Goal: Task Accomplishment & Management: Complete application form

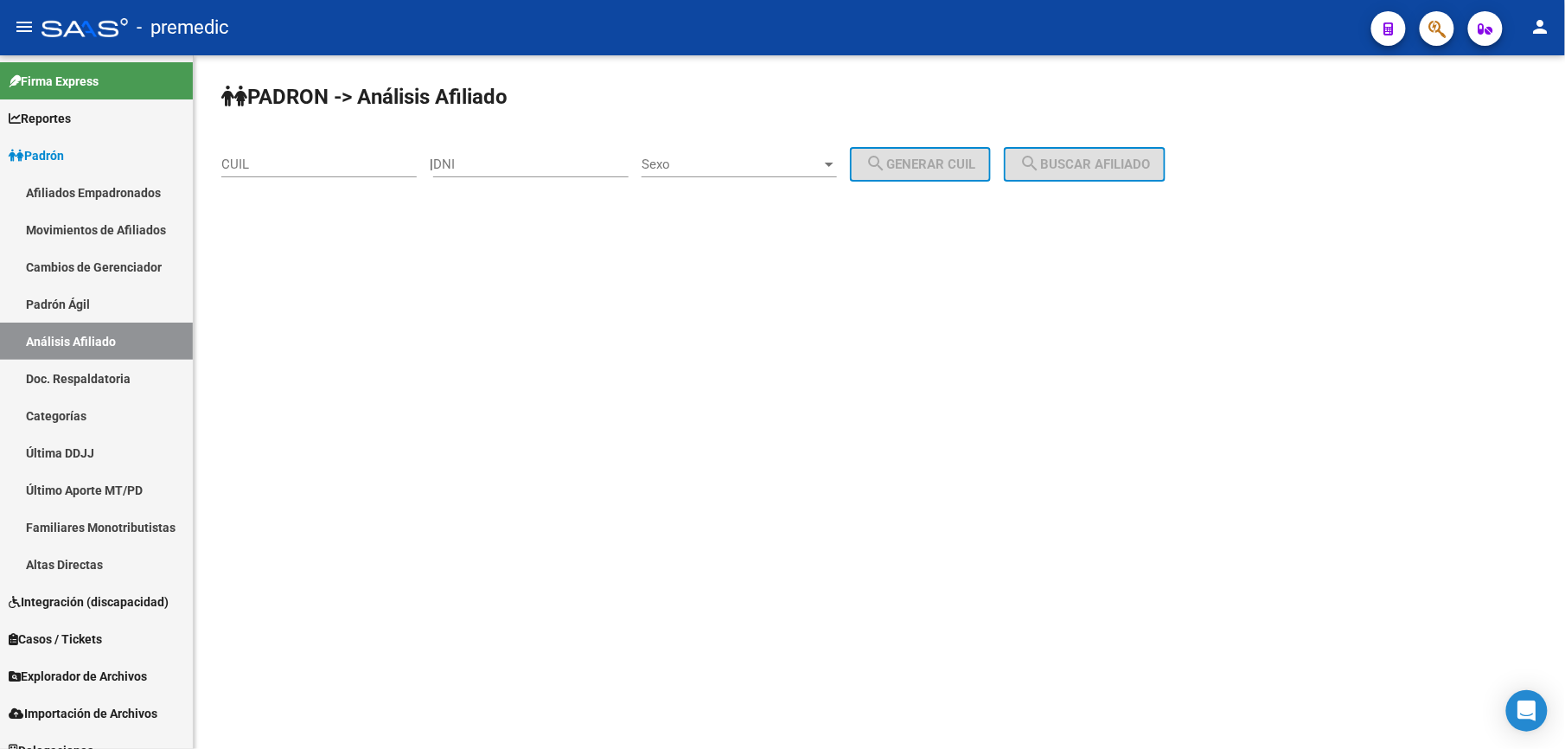
click at [267, 176] on div "CUIL" at bounding box center [318, 158] width 195 height 37
paste input "20-41195760-9"
type input "20-41195760-9"
click at [1104, 164] on span "search Buscar afiliado" at bounding box center [1084, 164] width 131 height 16
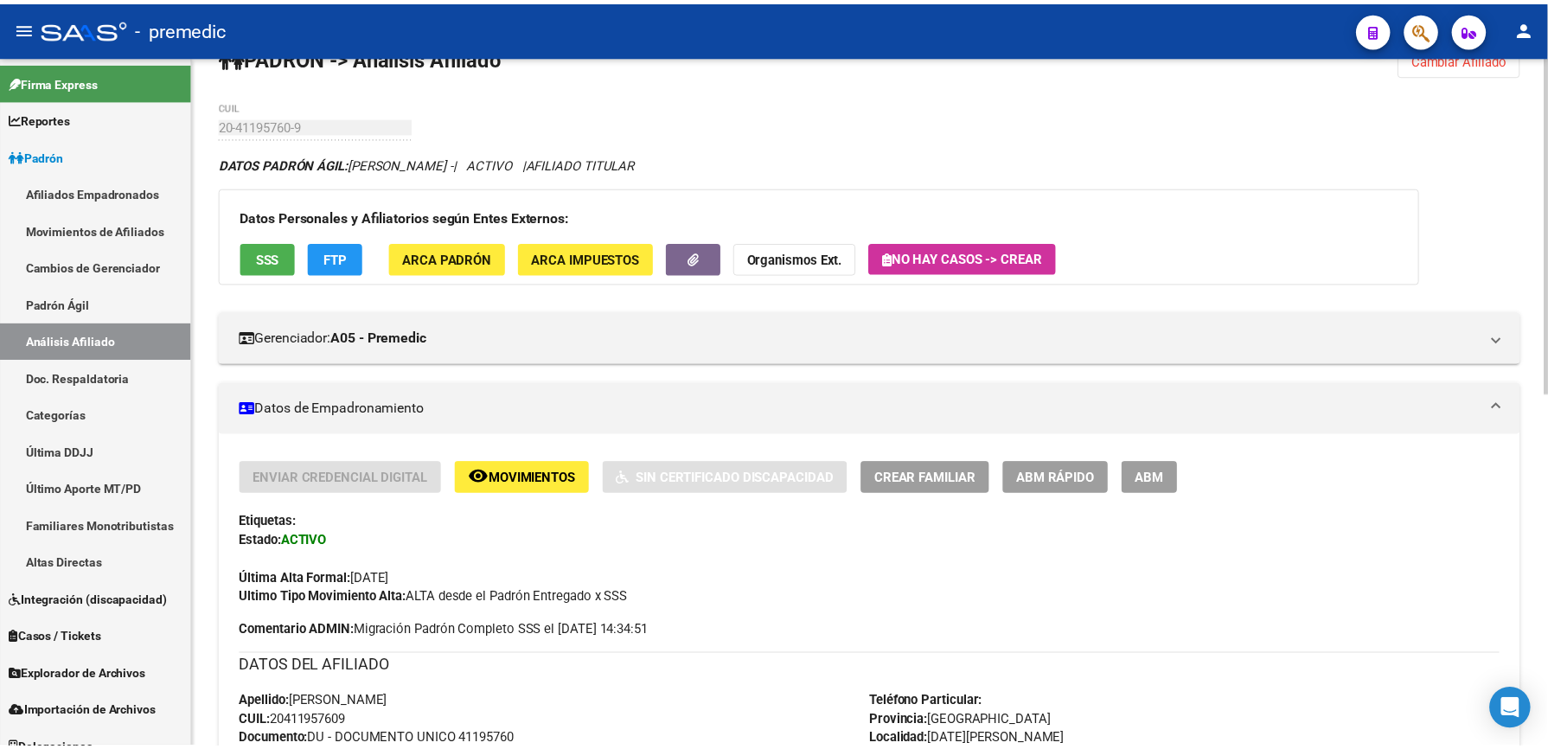
scroll to position [38, 0]
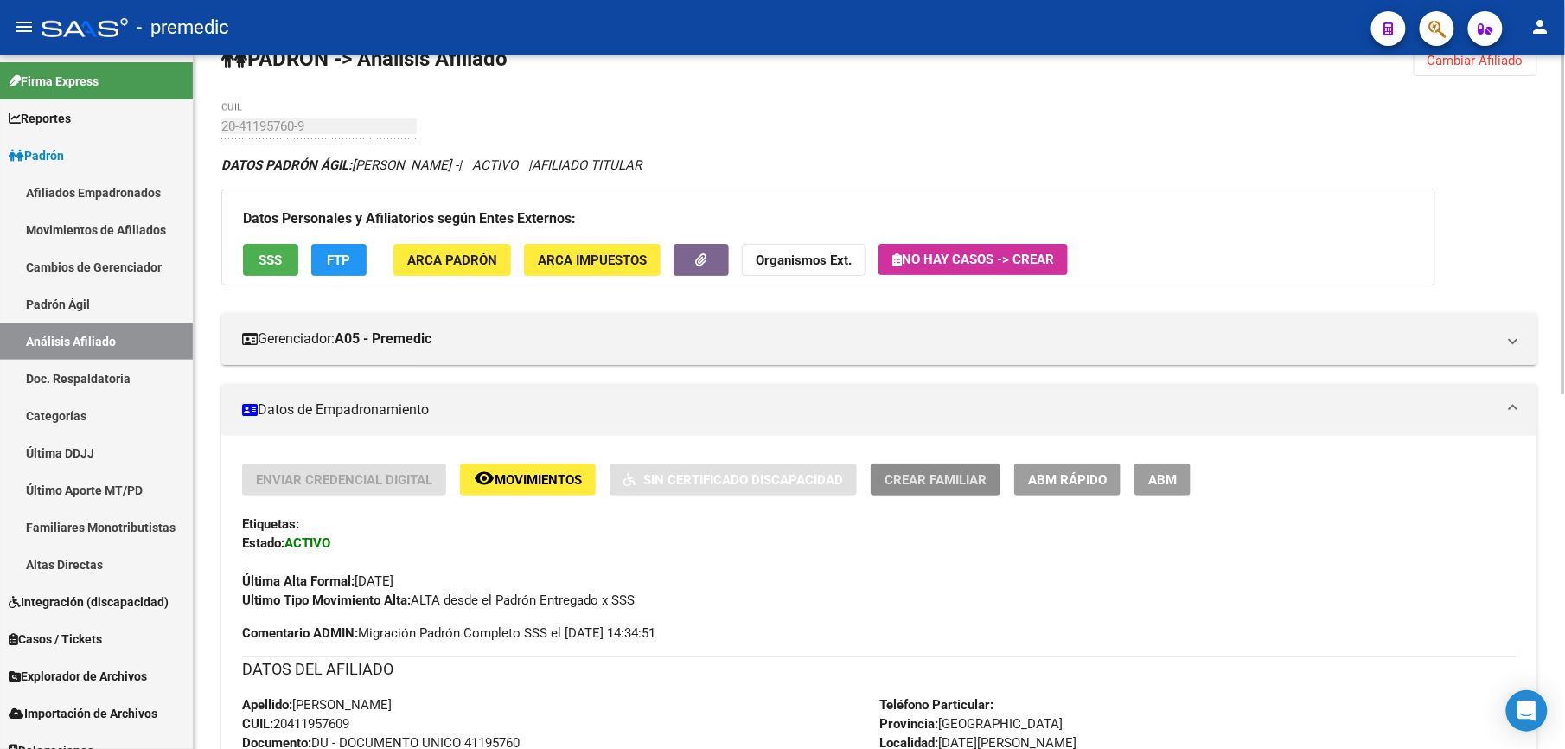
click at [937, 484] on span "Crear Familiar" at bounding box center [935, 480] width 102 height 16
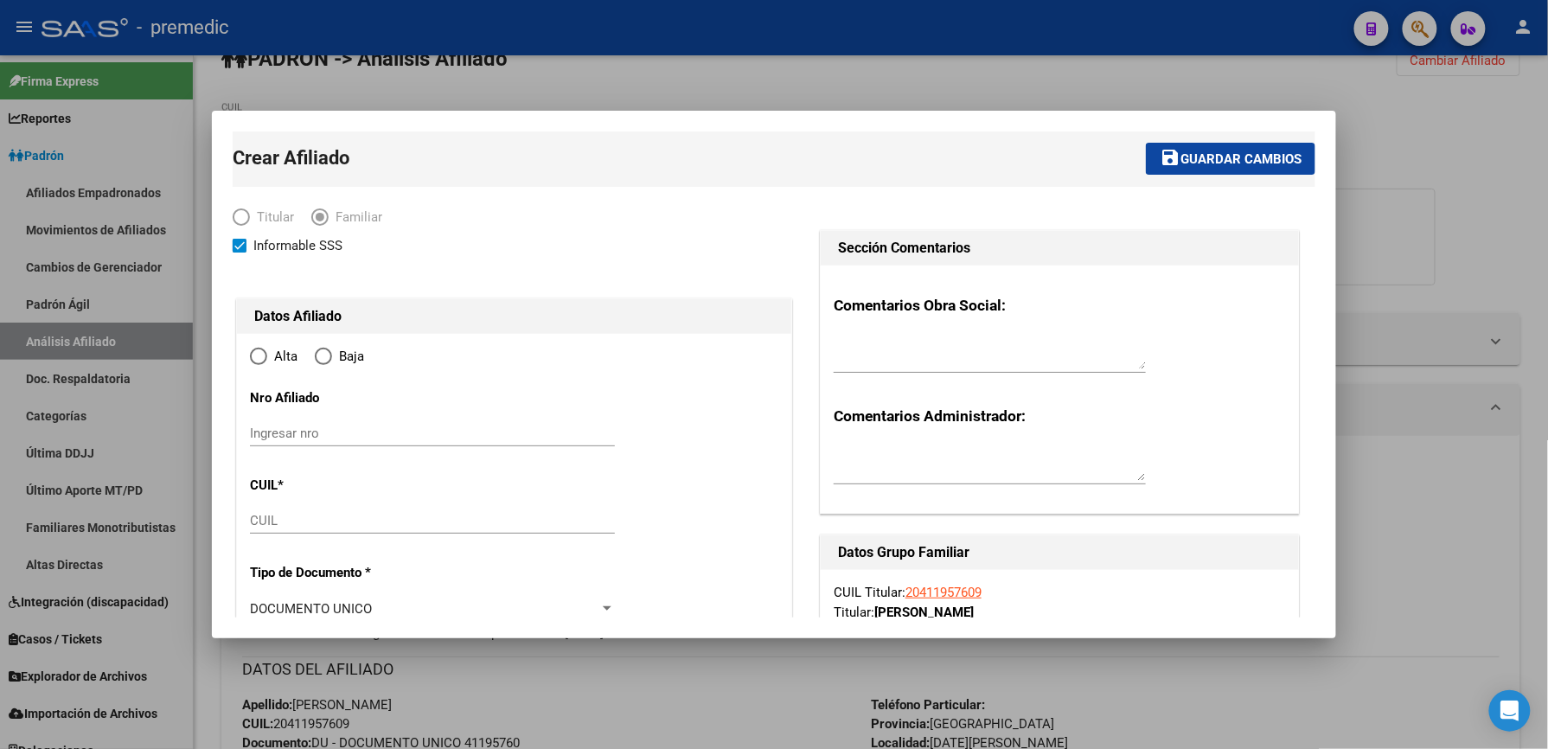
radio input "true"
type input "[DATE][PERSON_NAME]"
type input "1663"
type input "[PERSON_NAME]"
type input "5140"
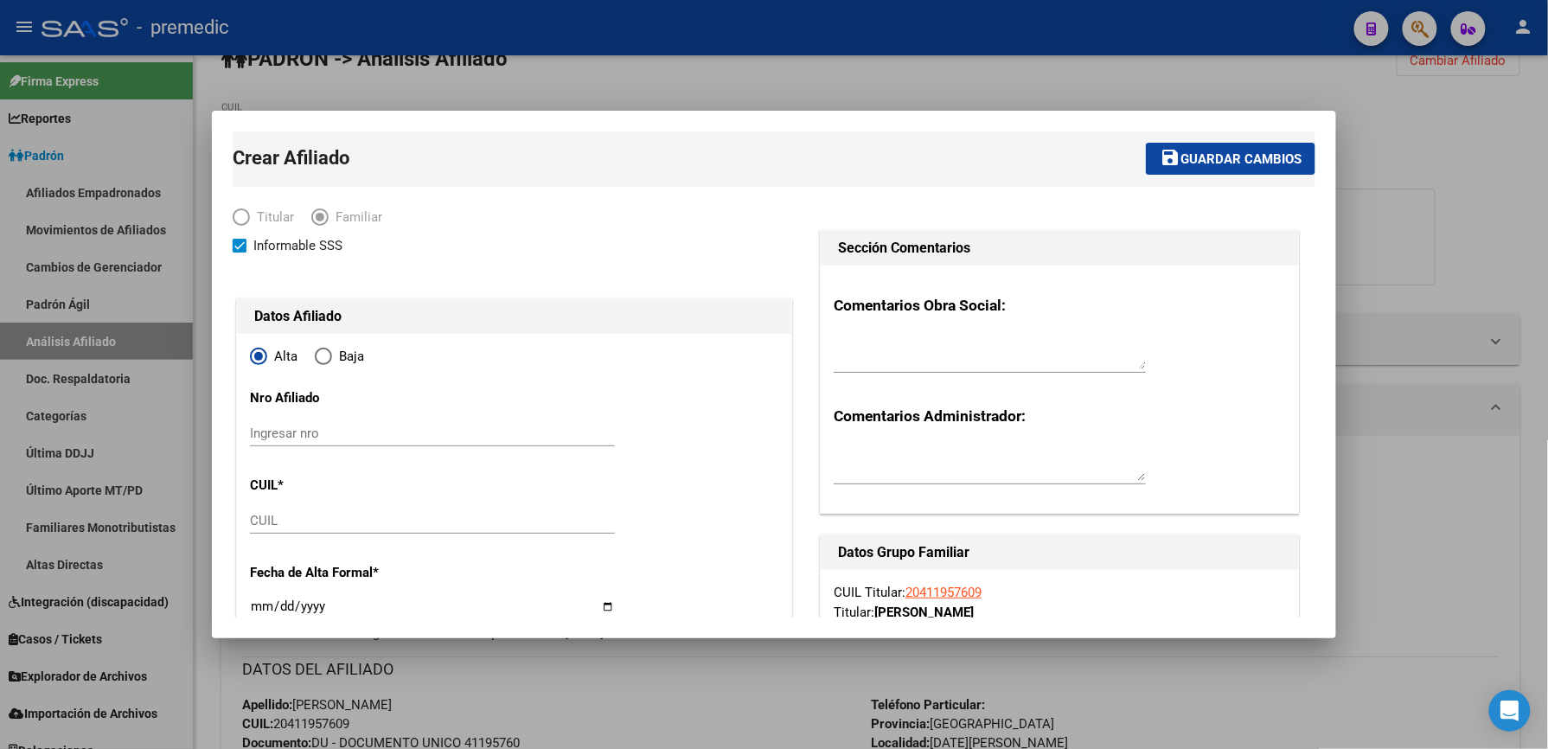
type input "30-64583044-6"
click at [297, 519] on input "CUIL" at bounding box center [432, 521] width 365 height 16
paste input "27-41330882-3"
type input "27-41330882-3"
type input "41330882"
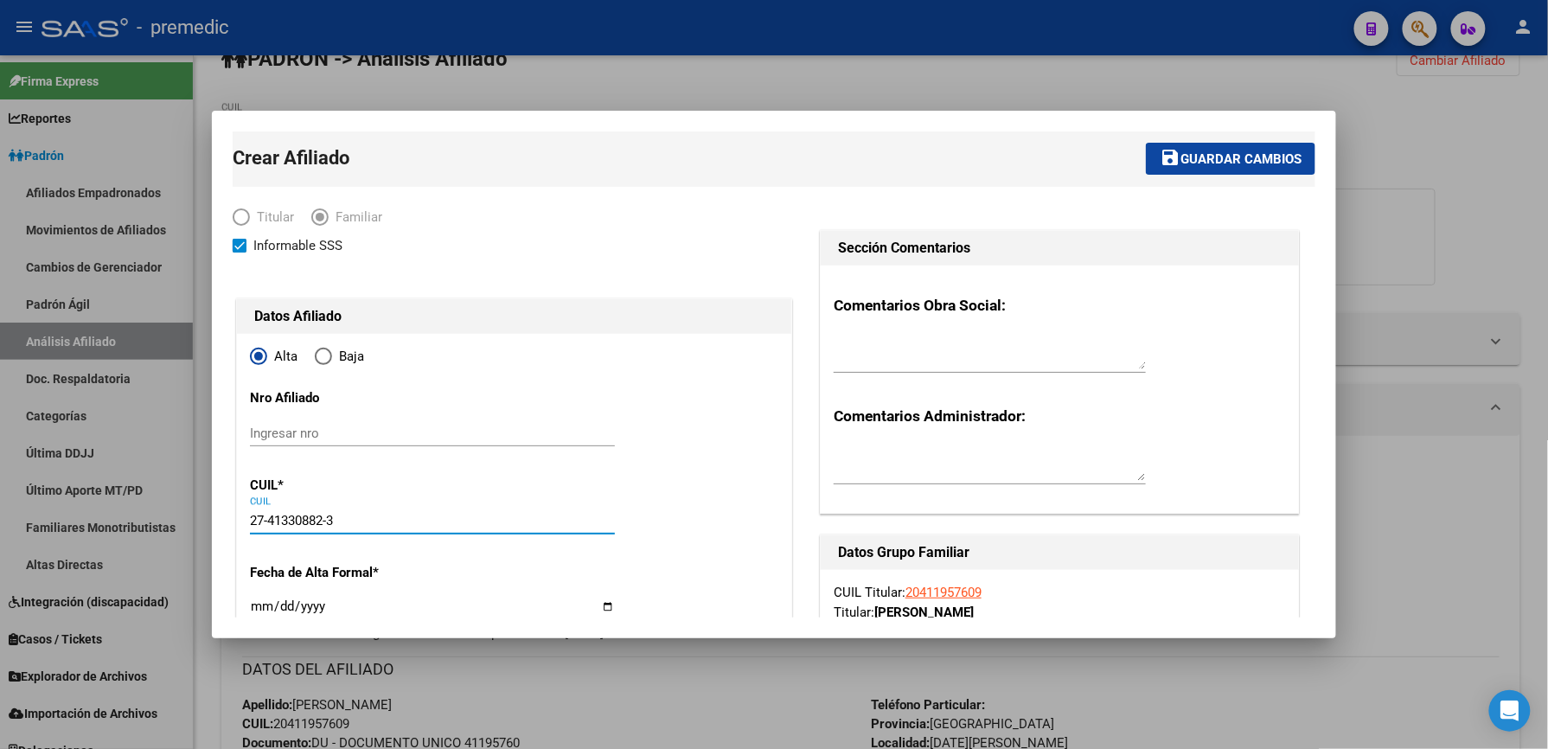
type input "ACOSTA"
type input "[PERSON_NAME]"
type input "[DATE]"
type input "[DATE][PERSON_NAME]"
type input "[PERSON_NAME]"
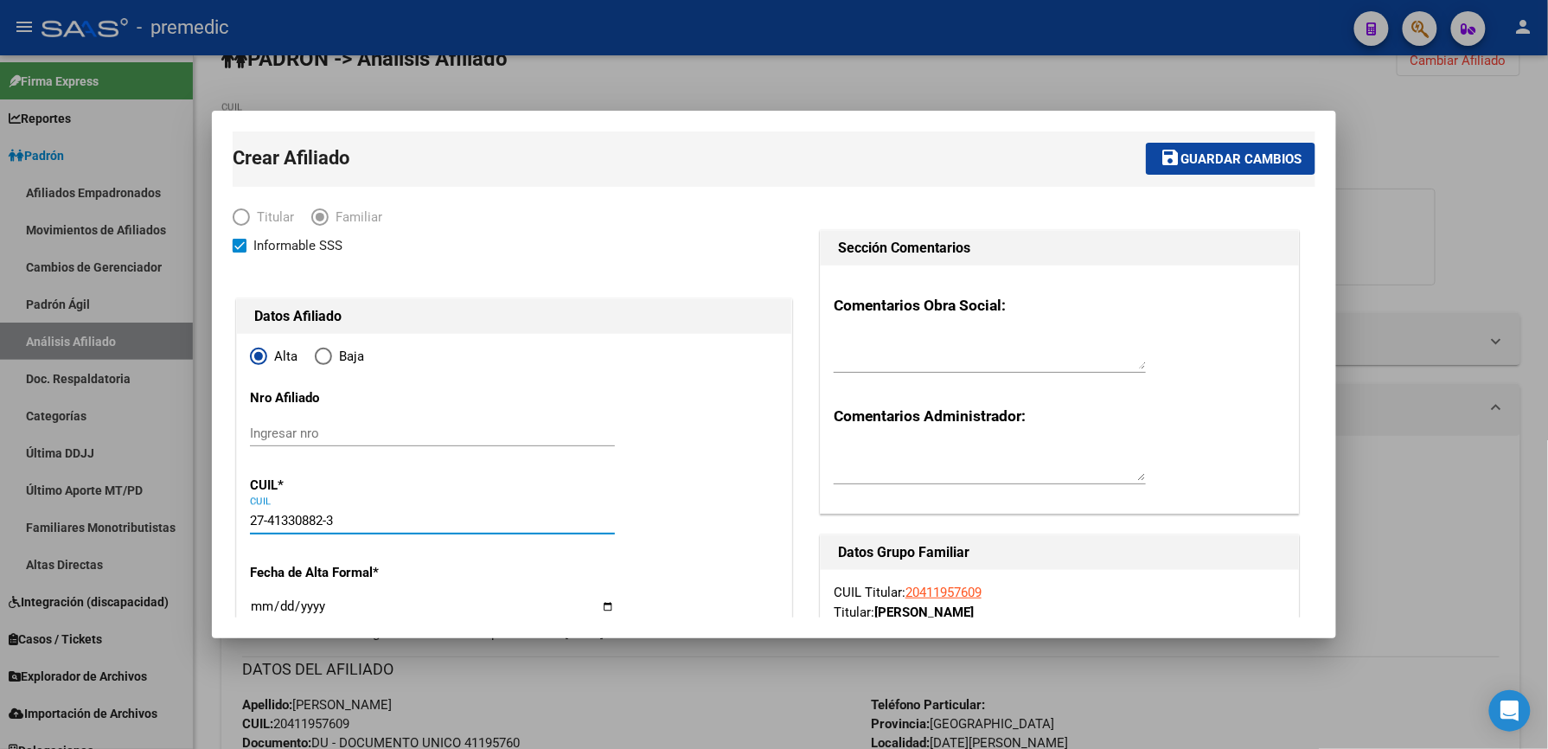
type input "5116"
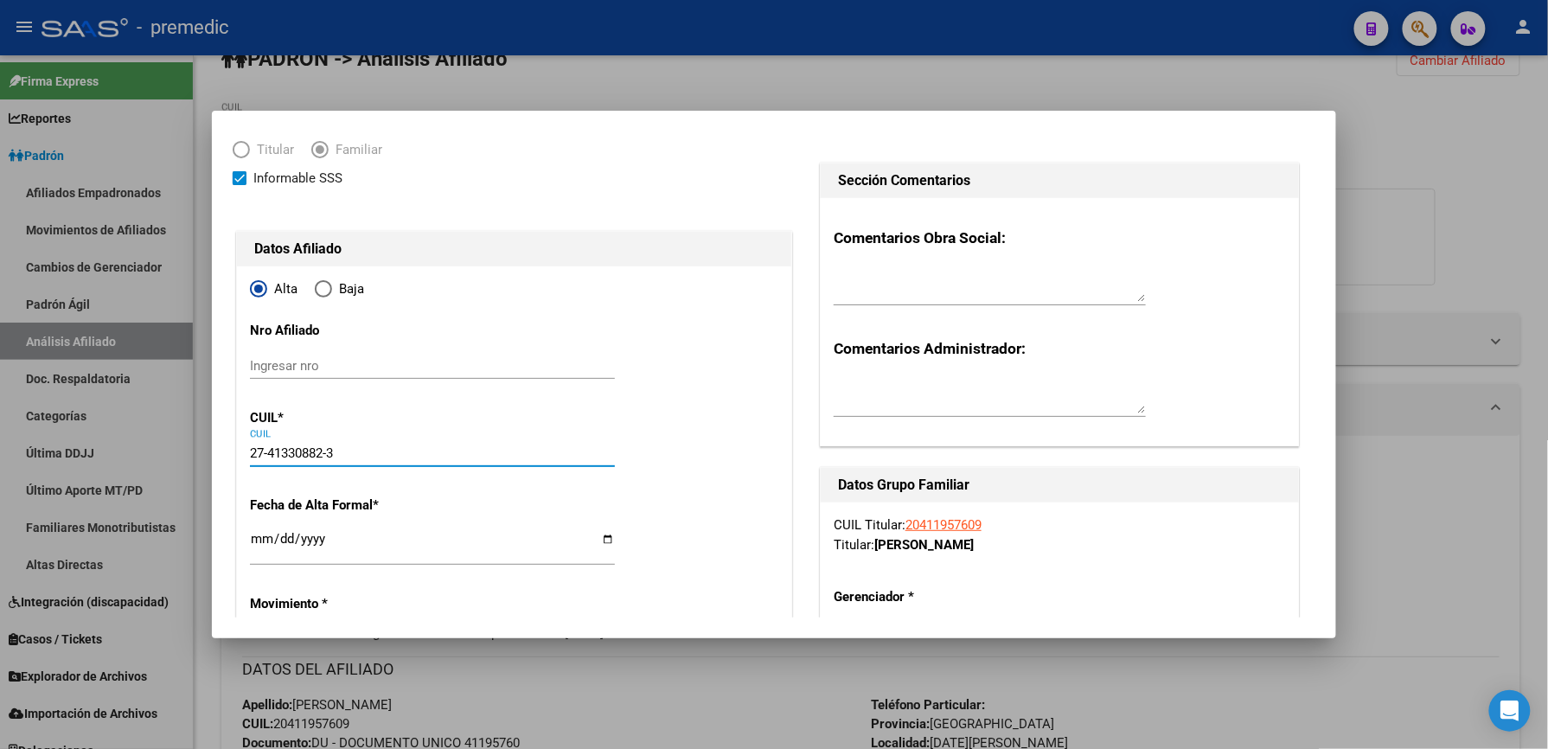
scroll to position [115, 0]
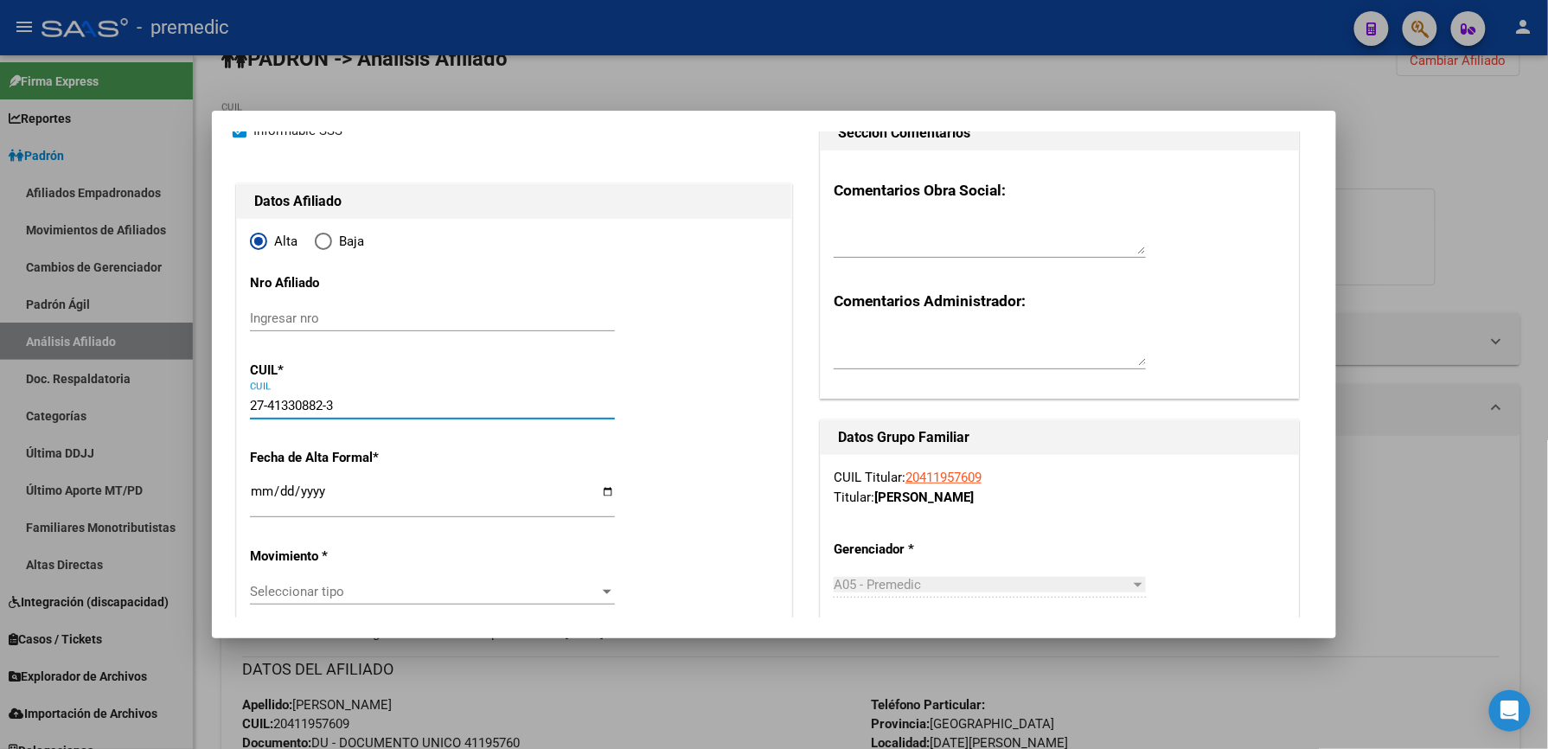
type input "27-41330882-3"
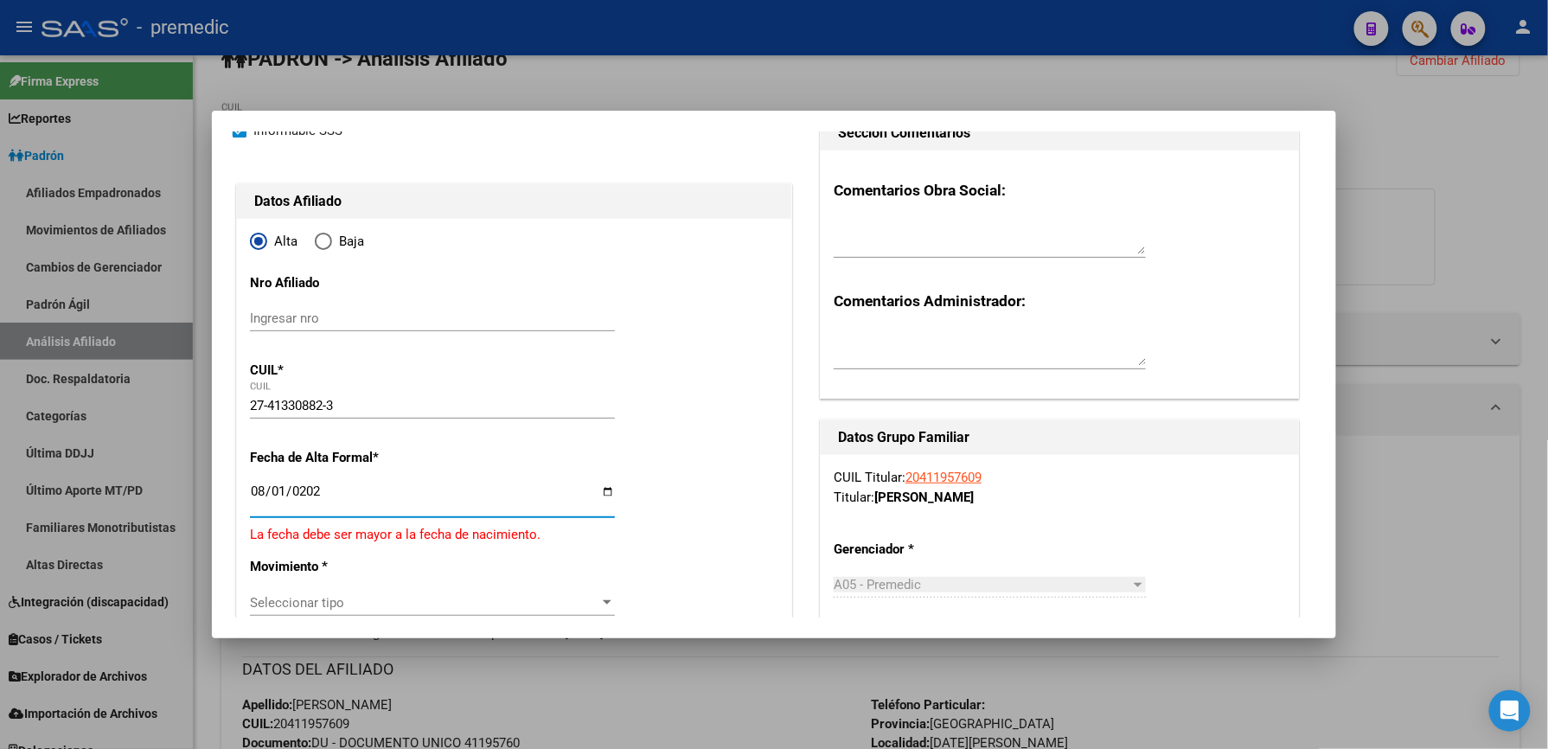
type input "[DATE]"
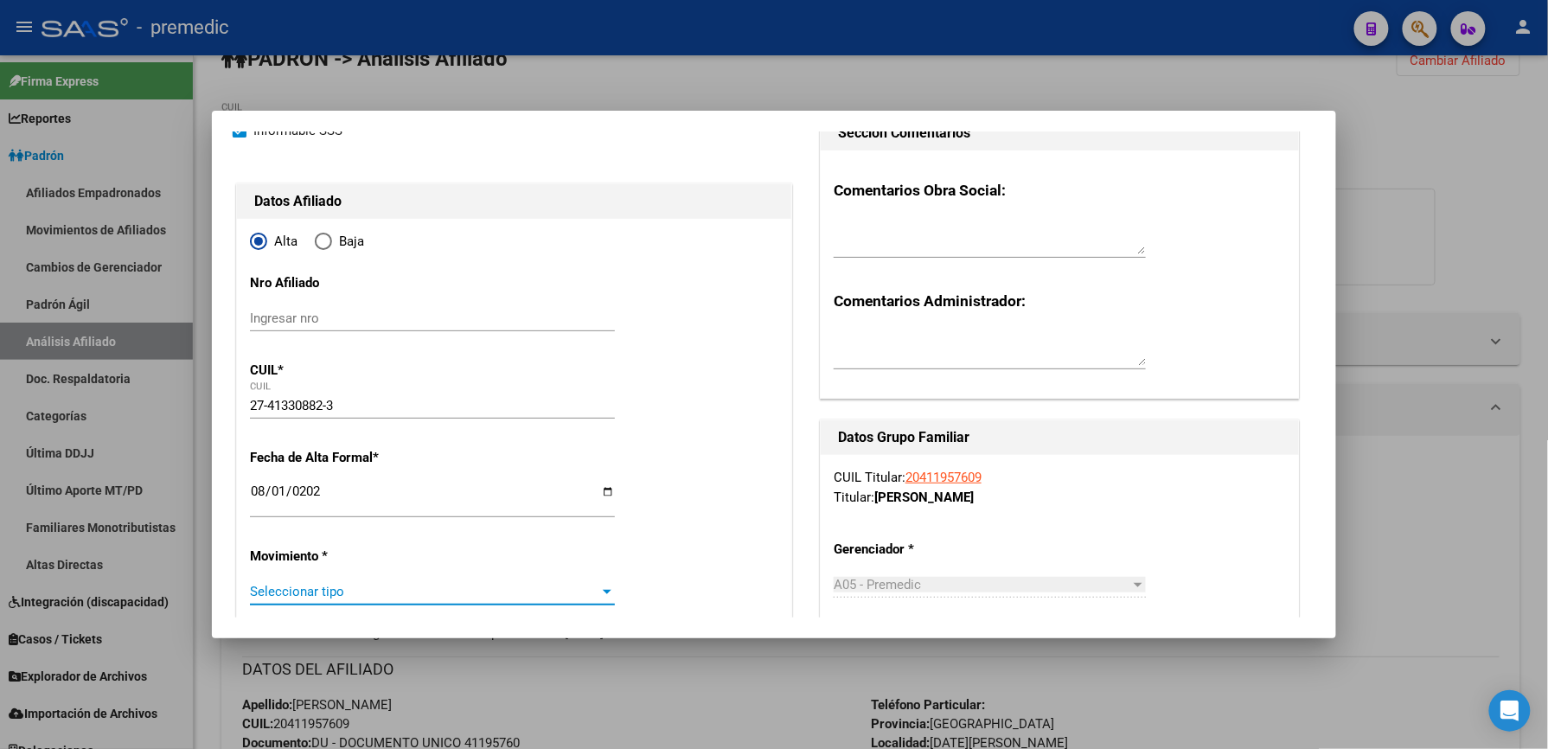
click at [385, 599] on div "Seleccionar tipo Seleccionar tipo" at bounding box center [432, 599] width 365 height 42
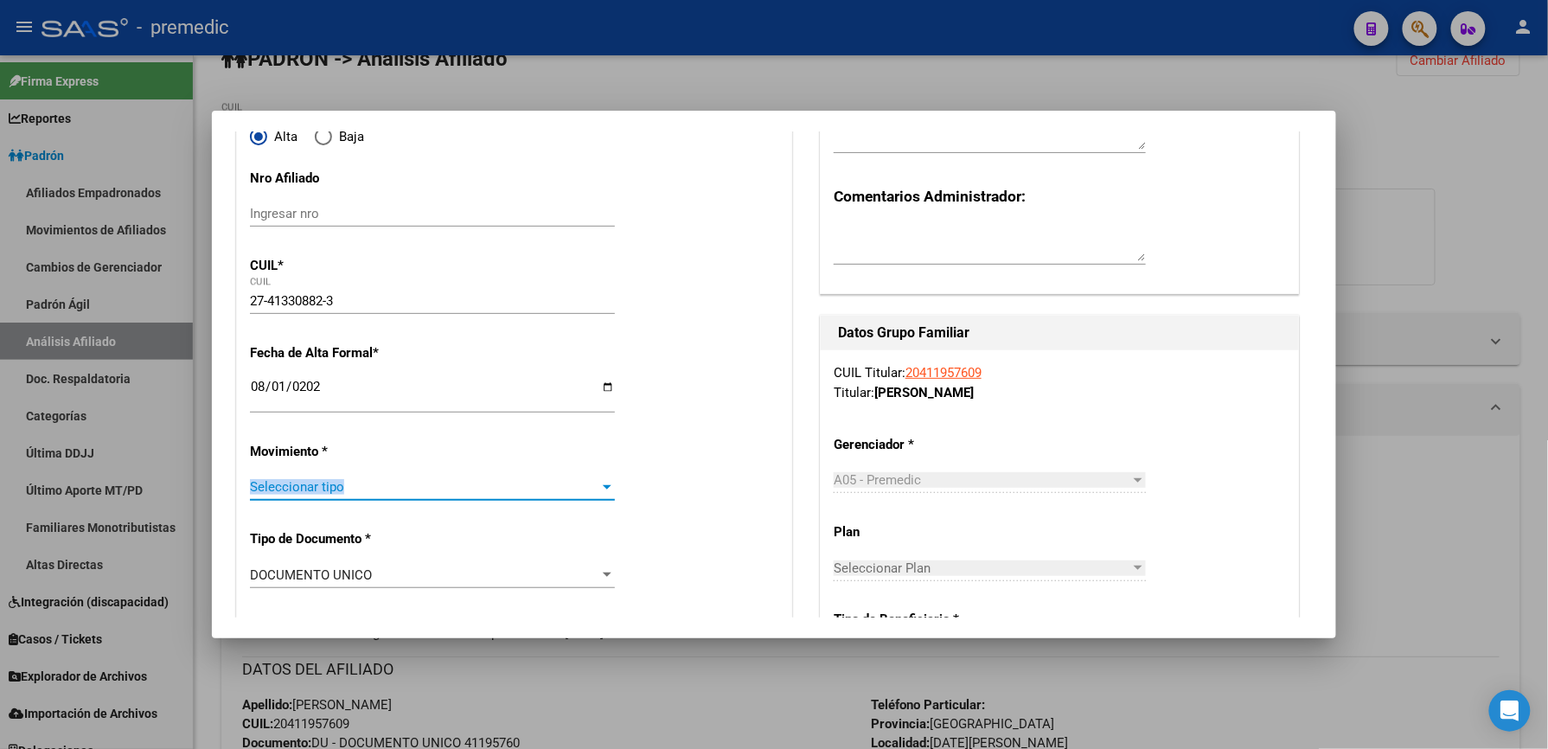
scroll to position [353, 0]
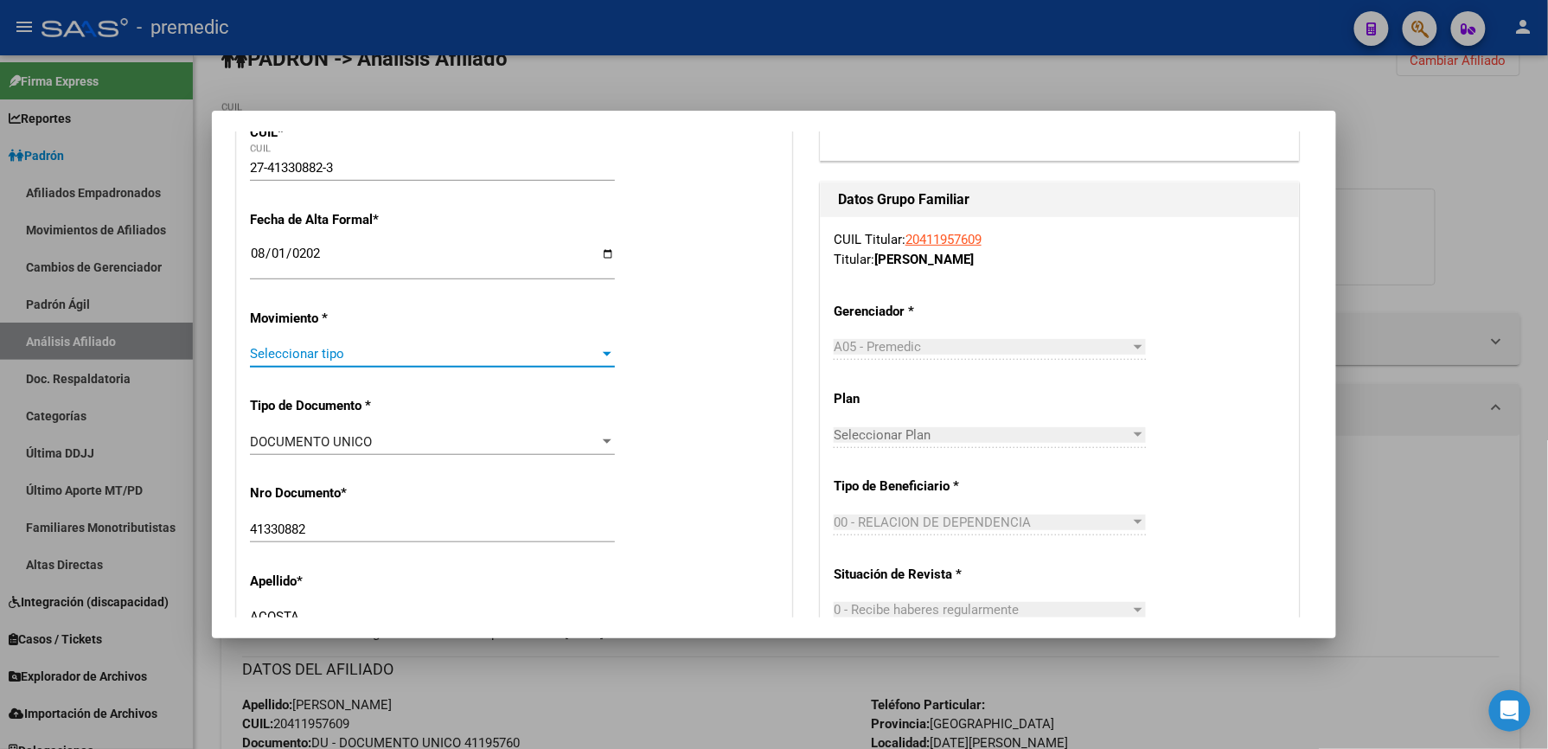
click at [358, 371] on div "Seleccionar tipo Seleccionar tipo" at bounding box center [432, 362] width 365 height 42
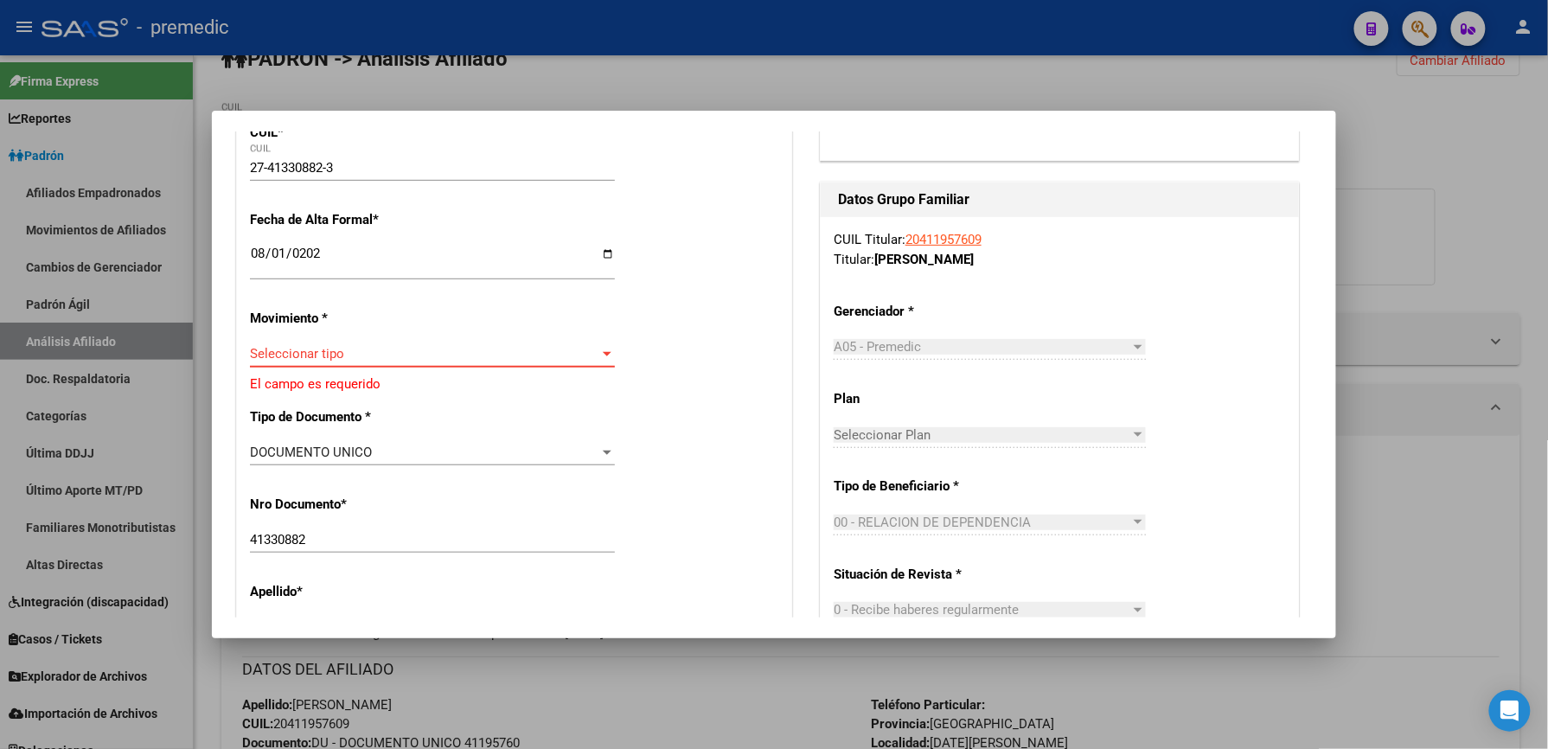
click at [358, 357] on span "Seleccionar tipo" at bounding box center [424, 354] width 349 height 16
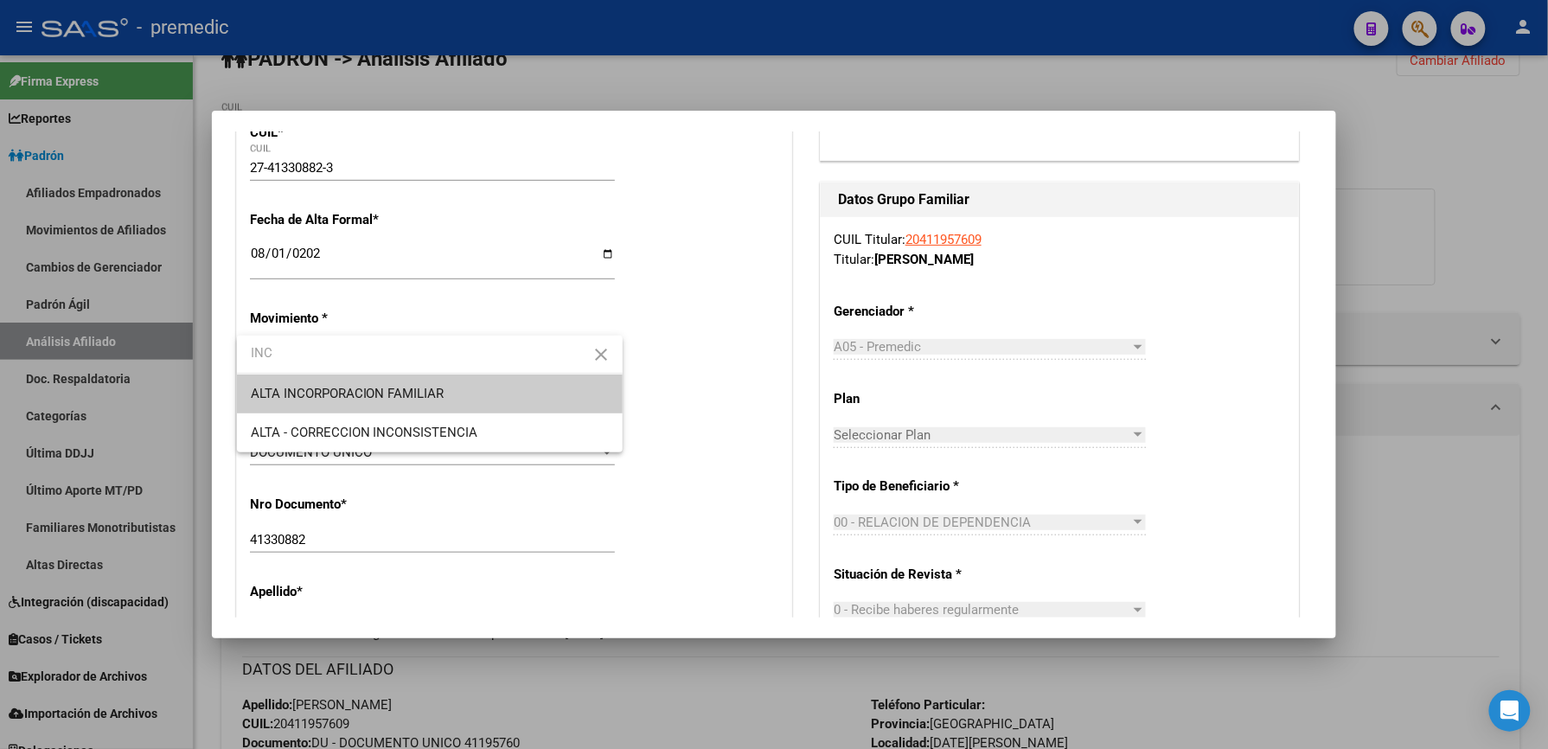
type input "INC"
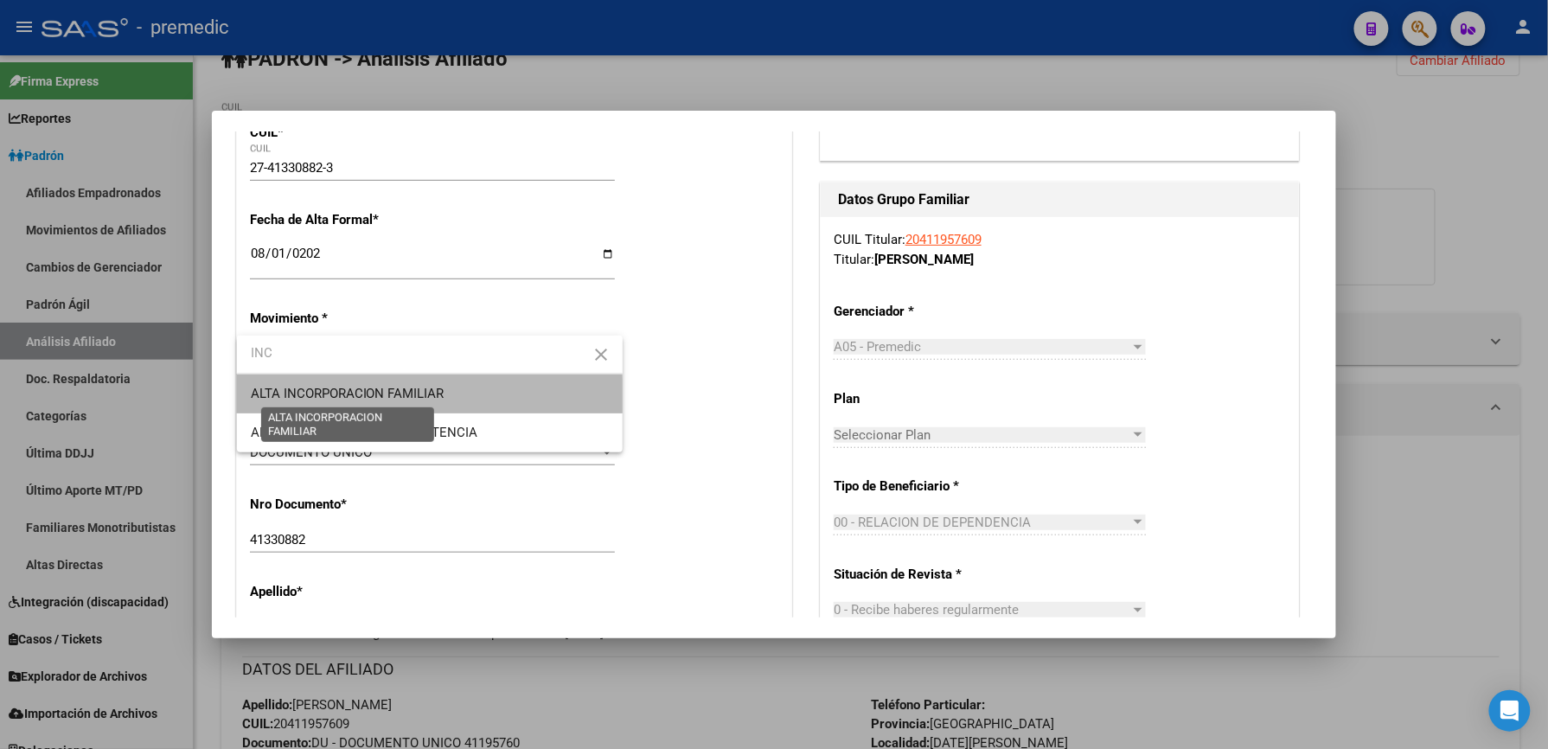
click at [373, 396] on span "ALTA INCORPORACION FAMILIAR" at bounding box center [348, 394] width 194 height 16
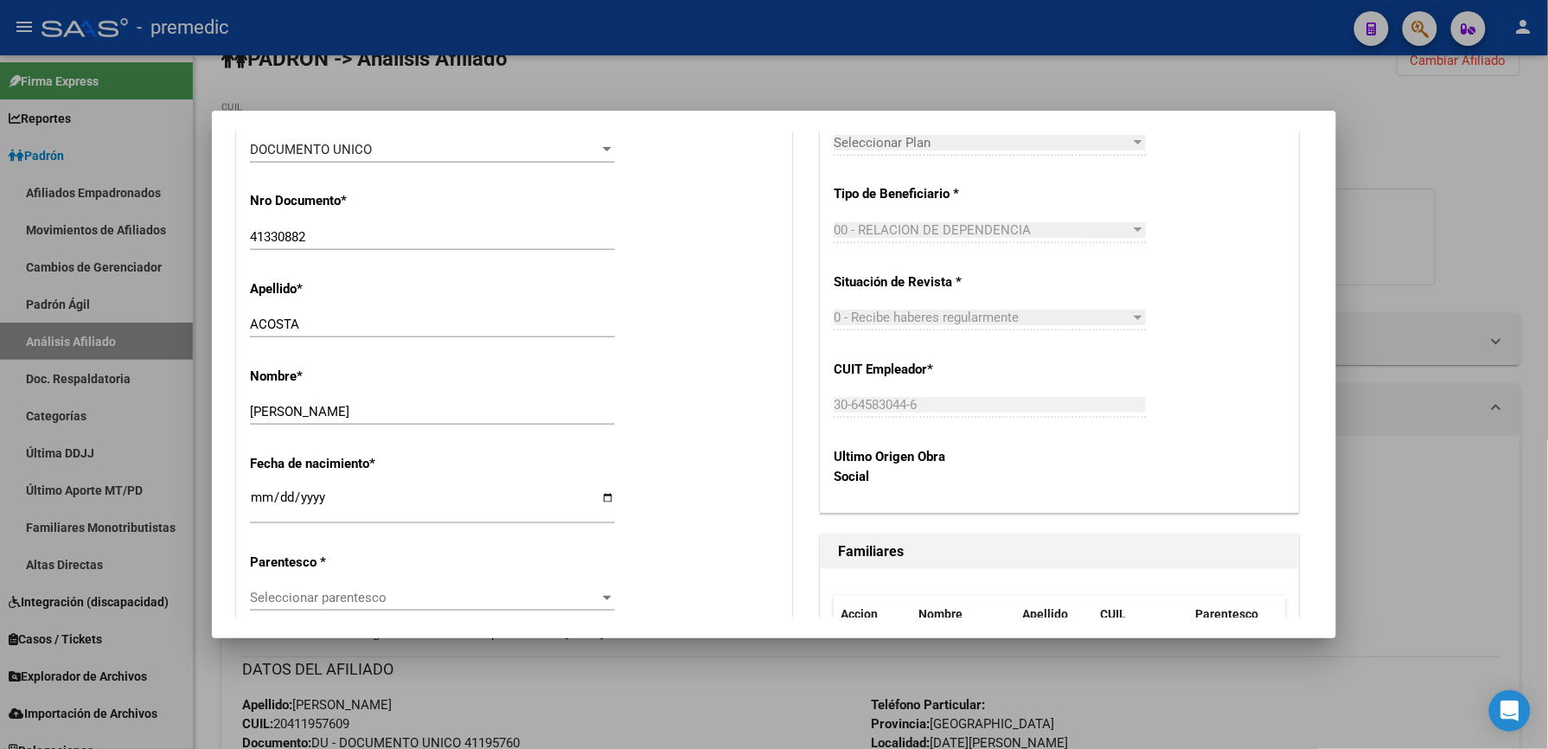
scroll to position [699, 0]
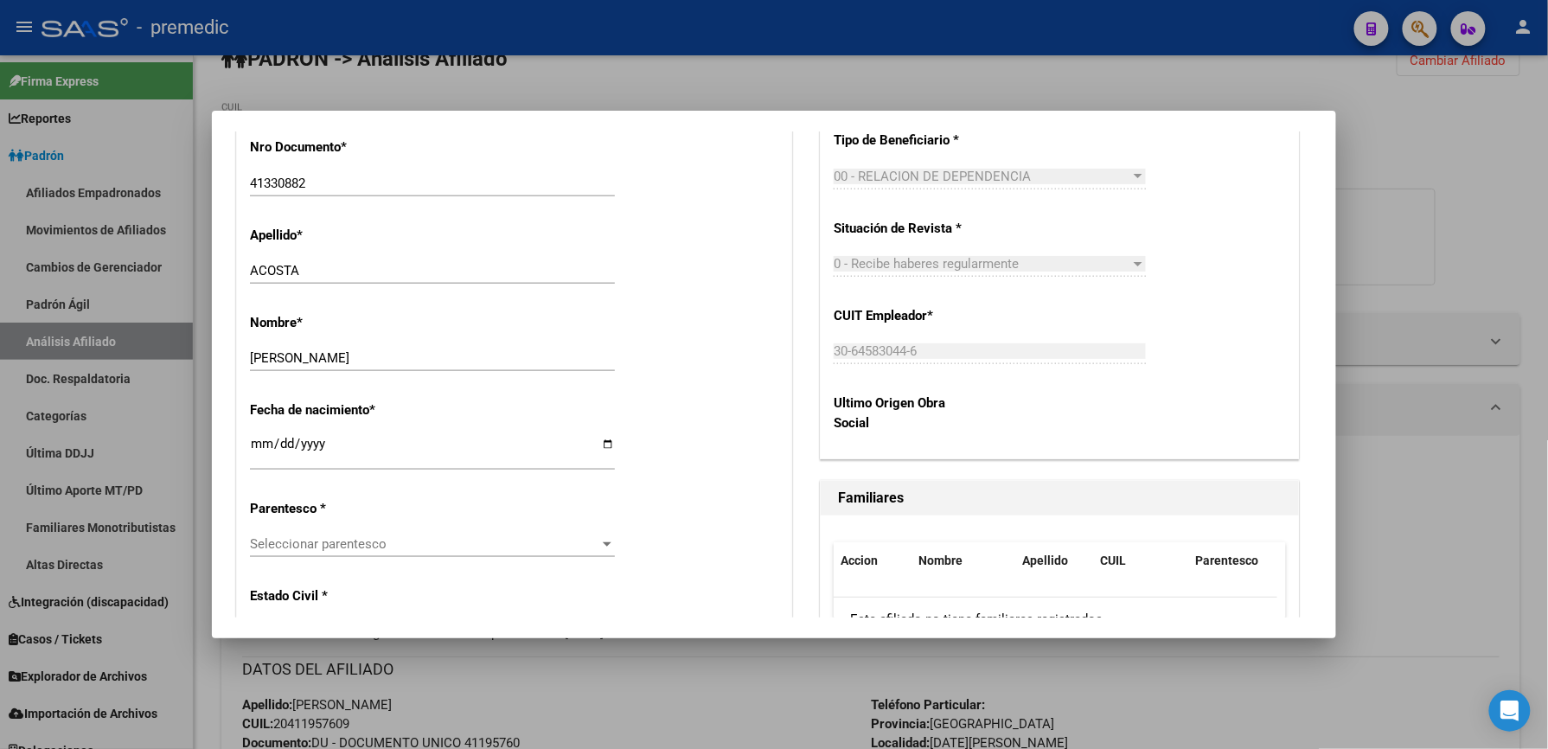
click at [409, 544] on span "Seleccionar parentesco" at bounding box center [424, 544] width 349 height 16
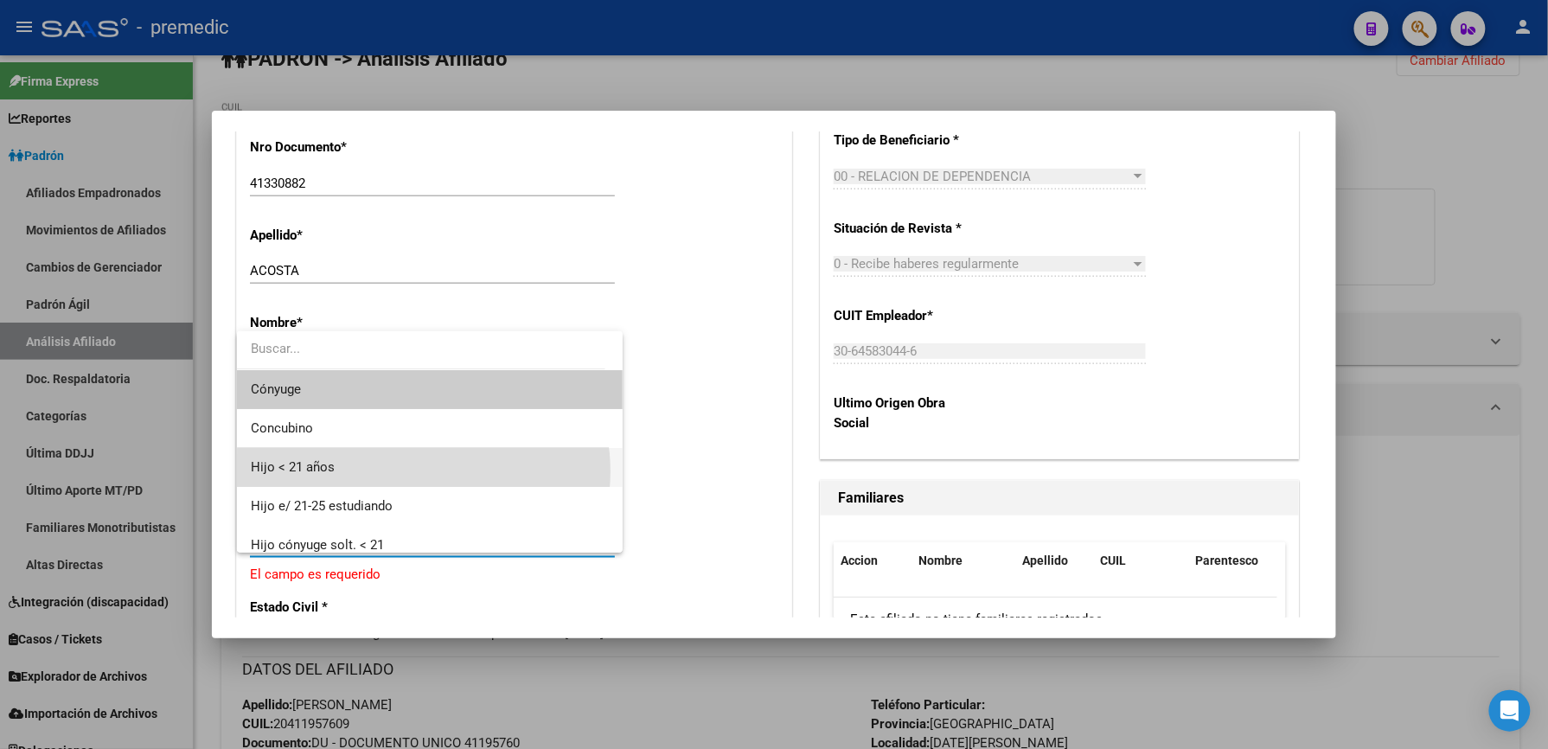
click at [423, 472] on span "Hijo < 21 años" at bounding box center [430, 467] width 358 height 39
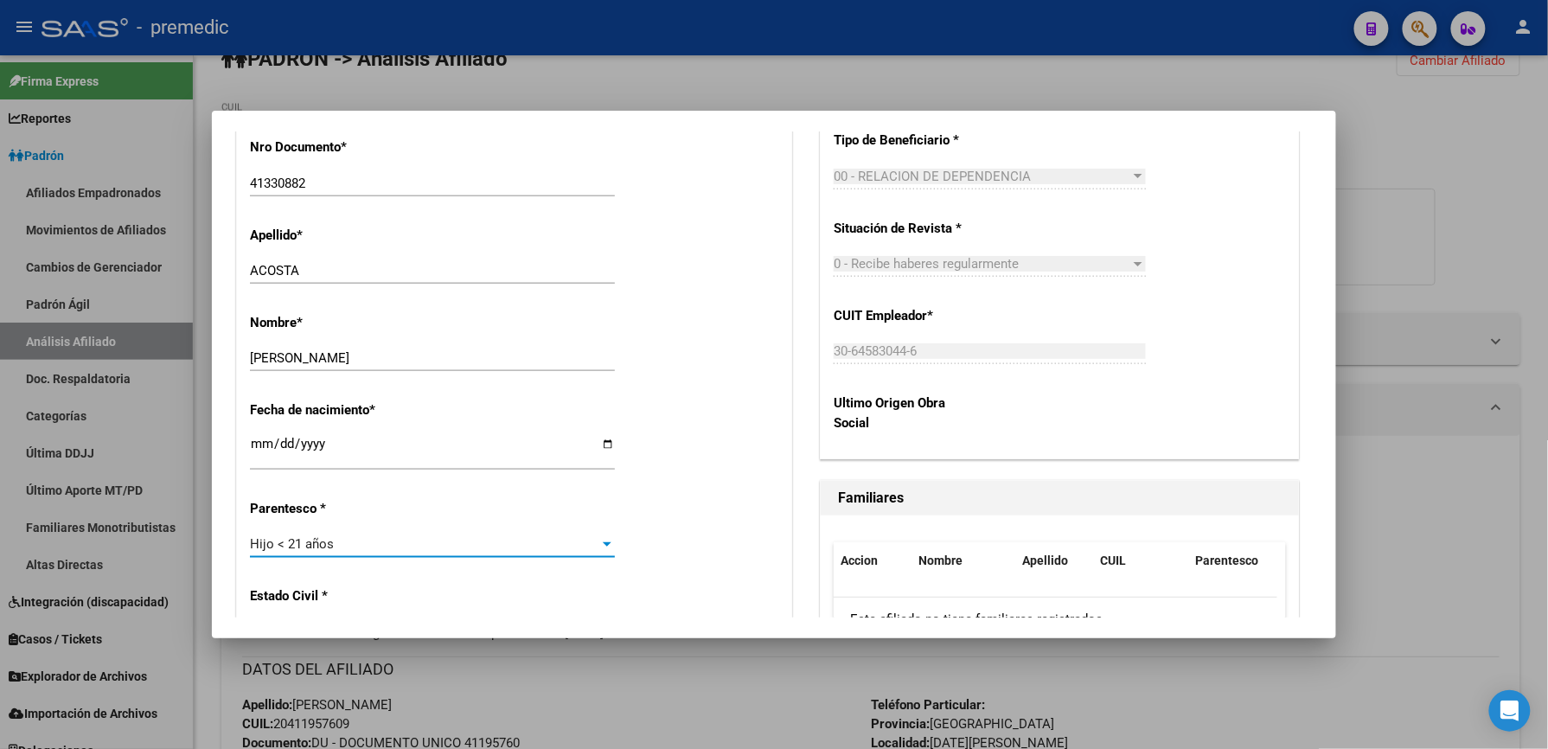
click at [431, 546] on div "Hijo < 21 años" at bounding box center [424, 544] width 349 height 16
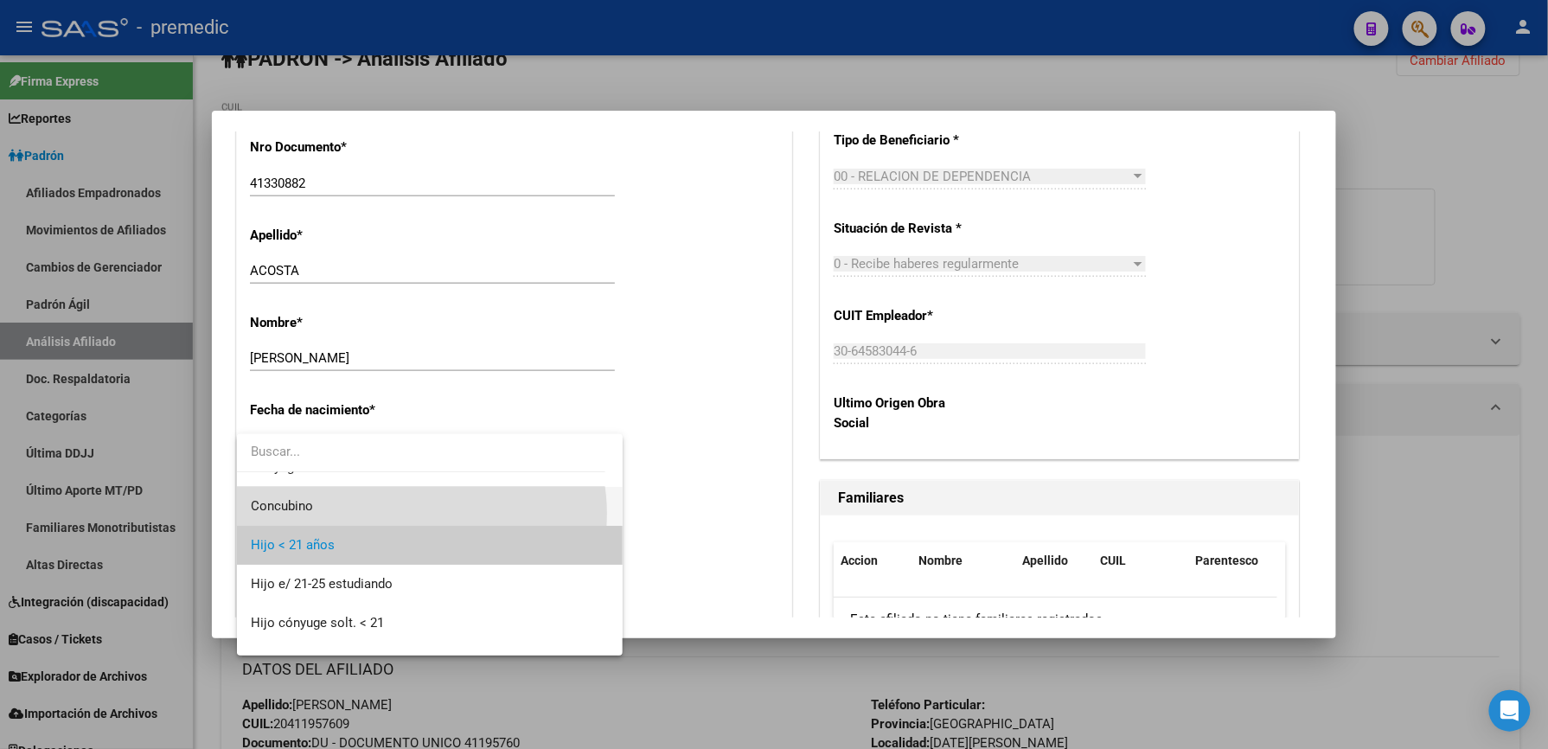
click at [420, 513] on span "Concubino" at bounding box center [430, 506] width 358 height 39
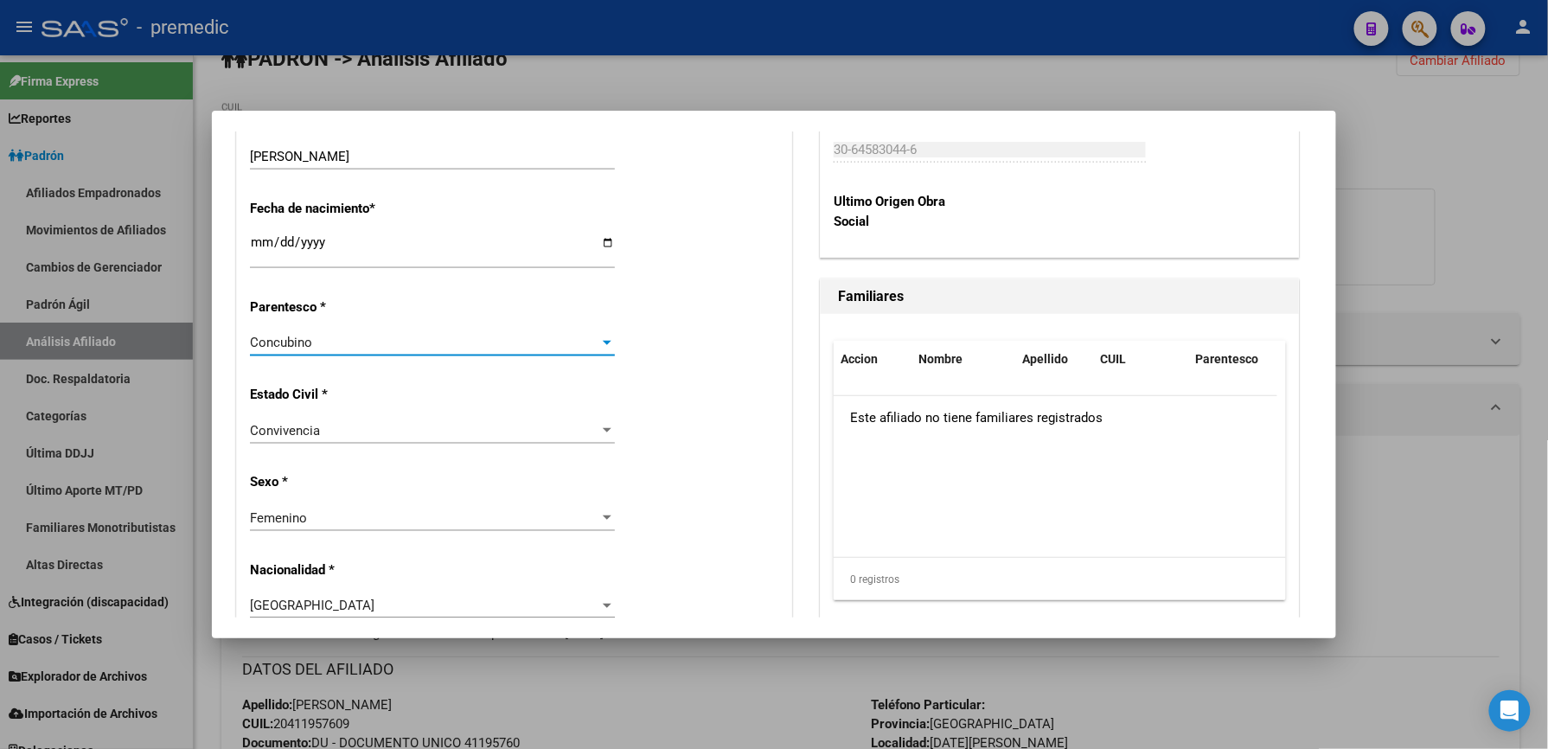
scroll to position [929, 0]
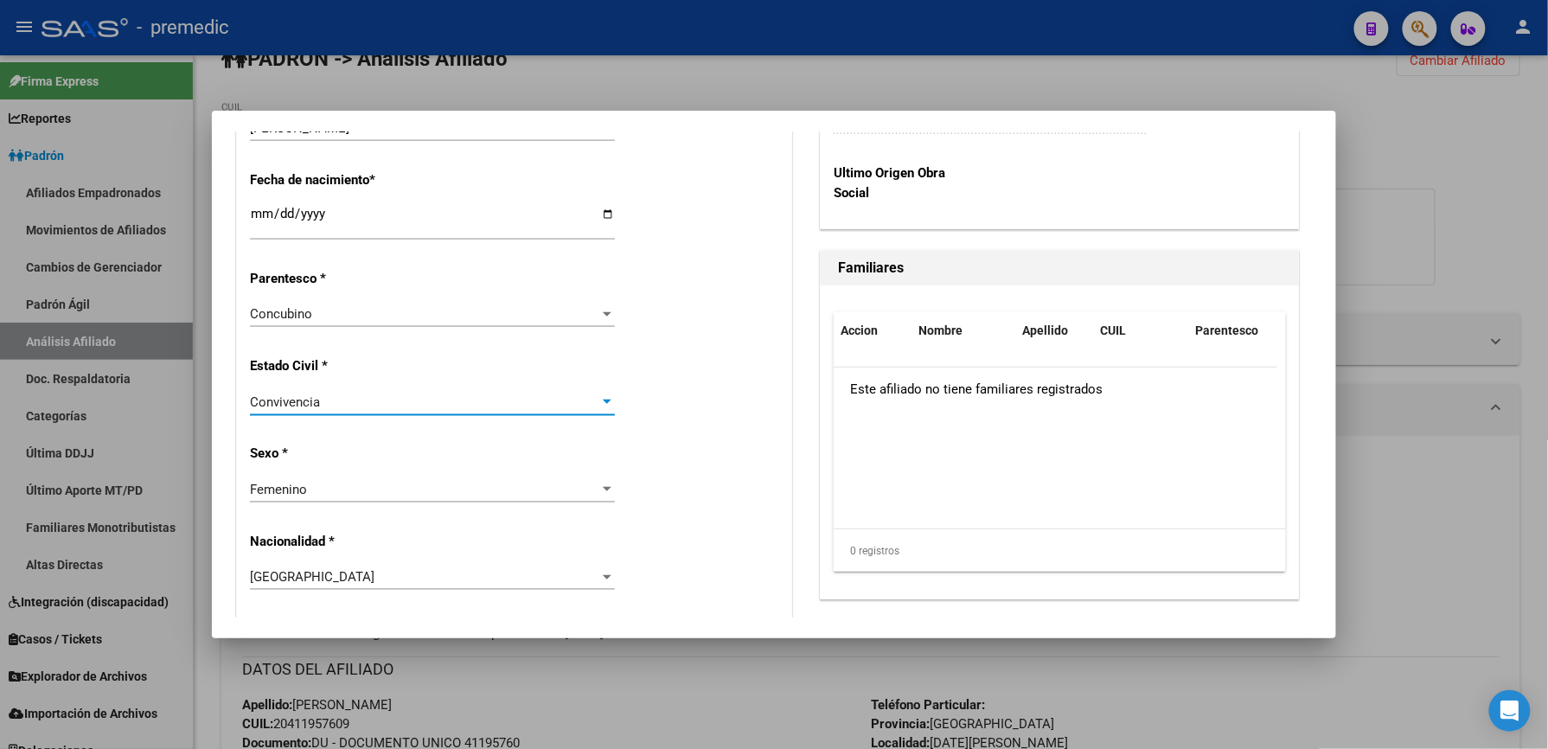
click at [361, 403] on div "Convivencia" at bounding box center [424, 402] width 349 height 16
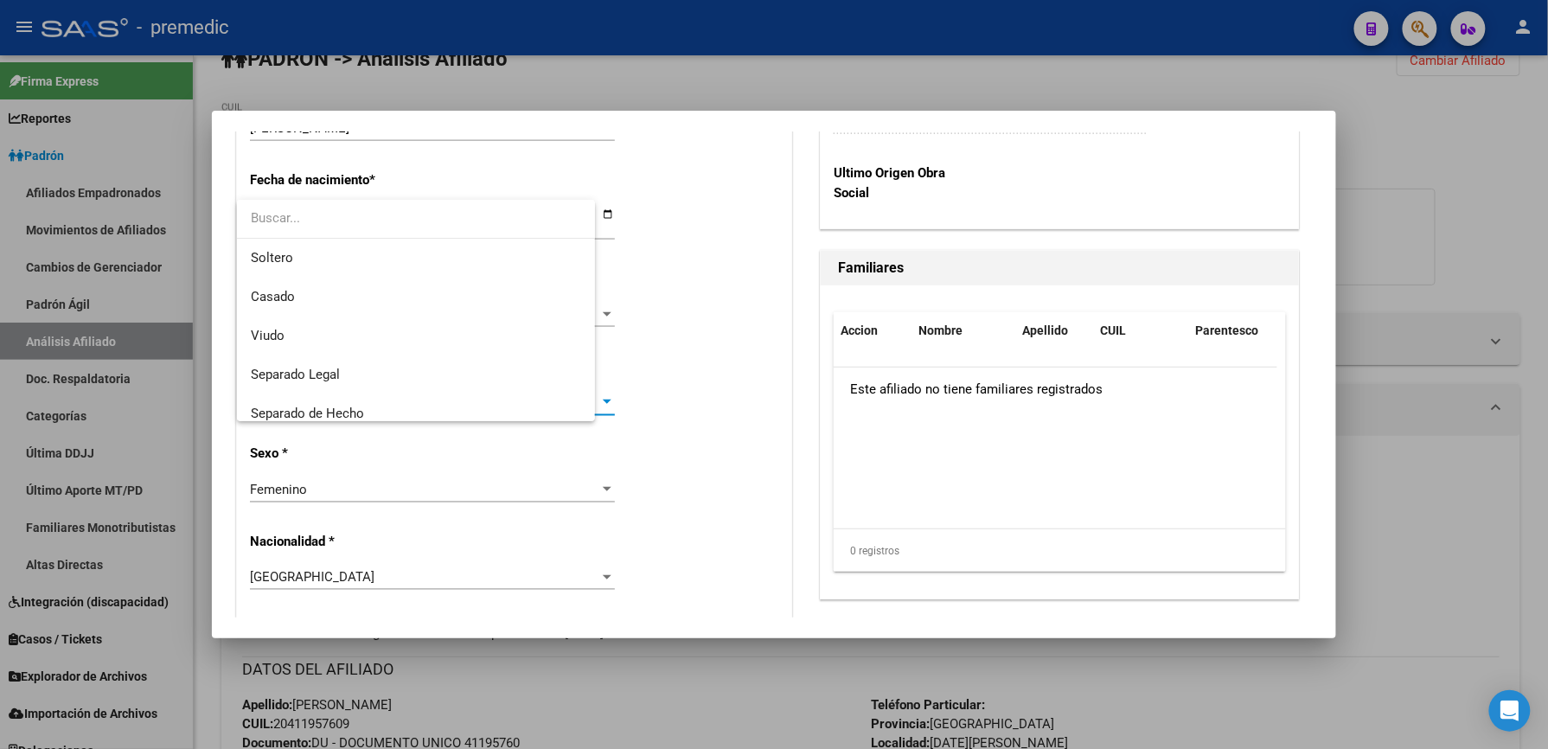
scroll to position [90, 0]
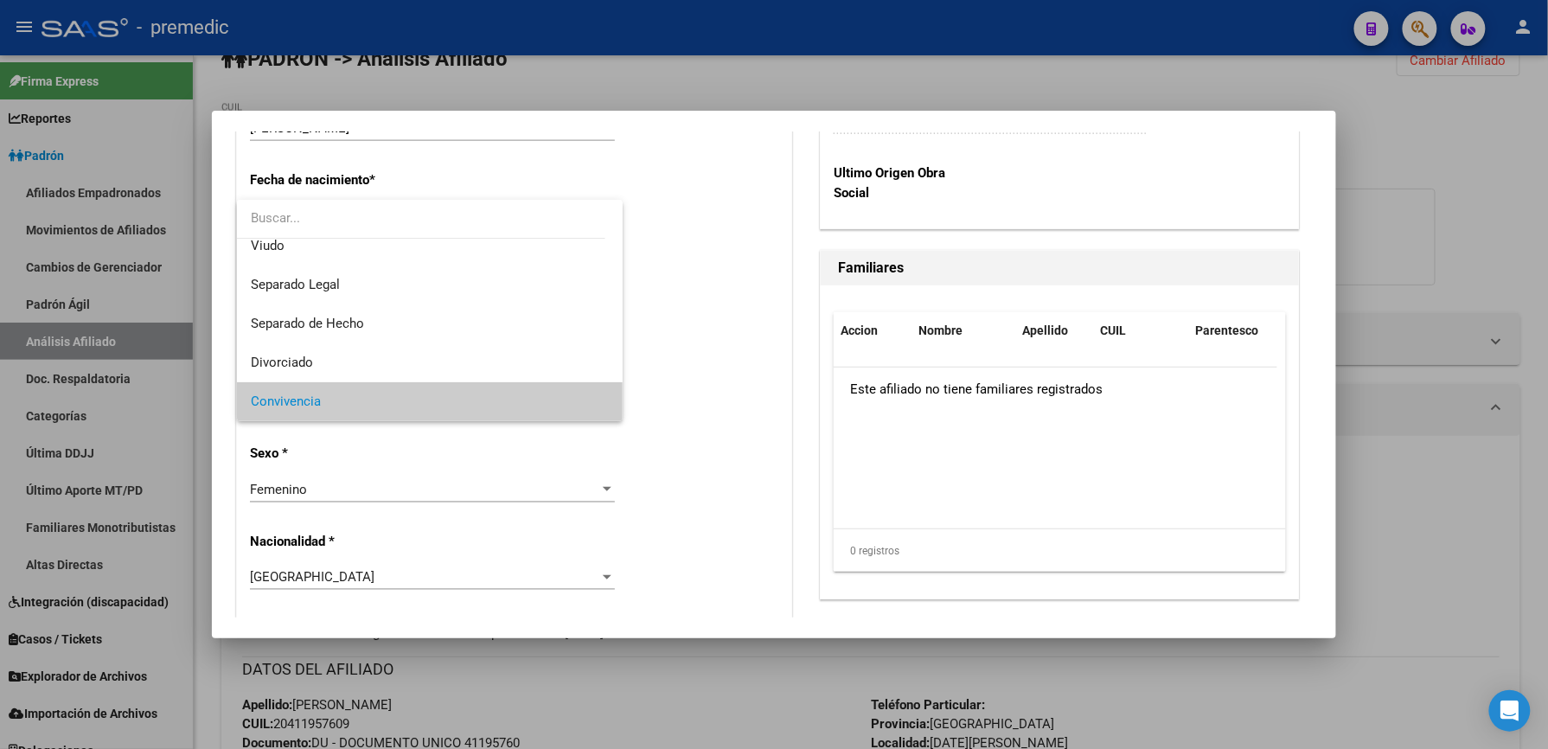
click at [361, 409] on span "Convivencia" at bounding box center [430, 401] width 358 height 39
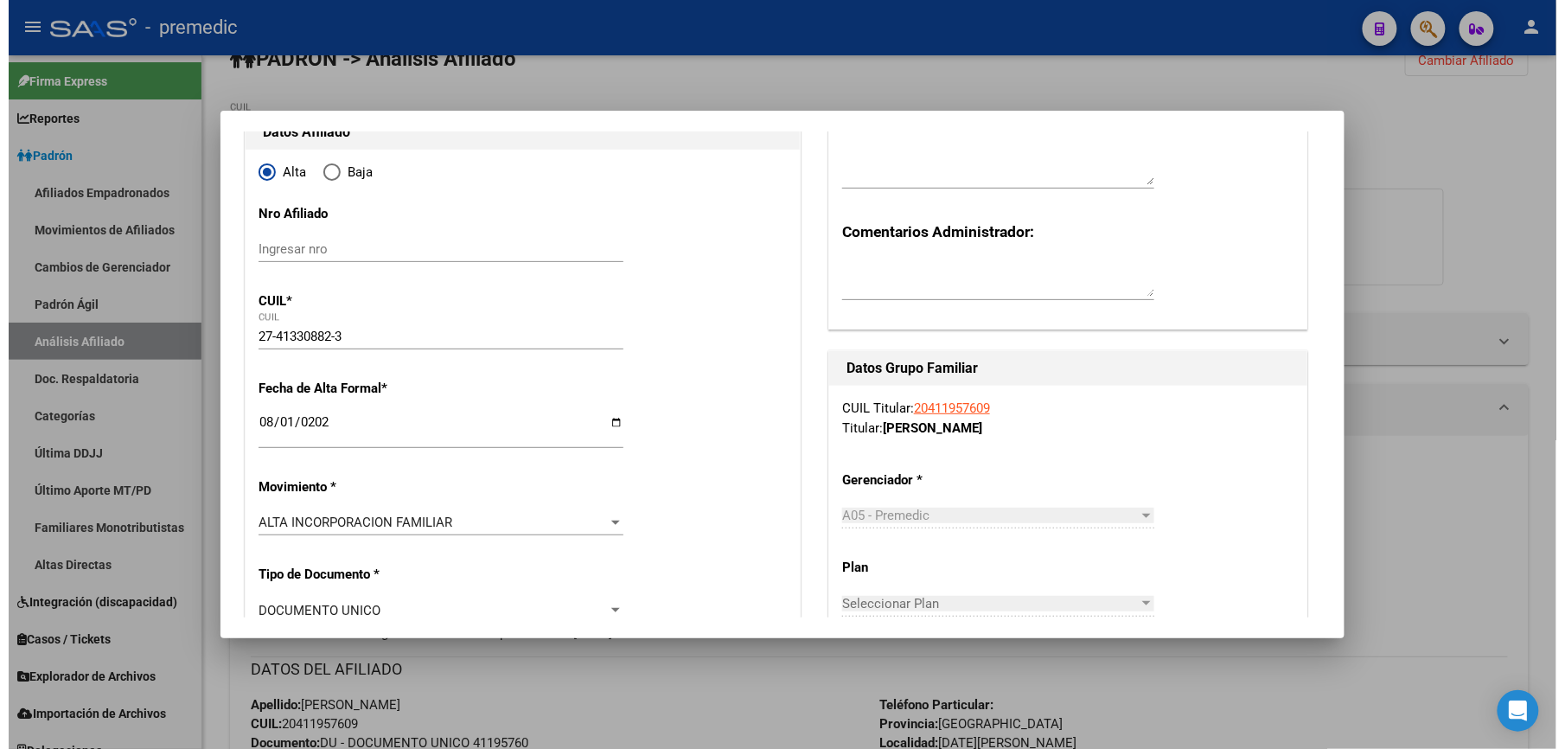
scroll to position [0, 0]
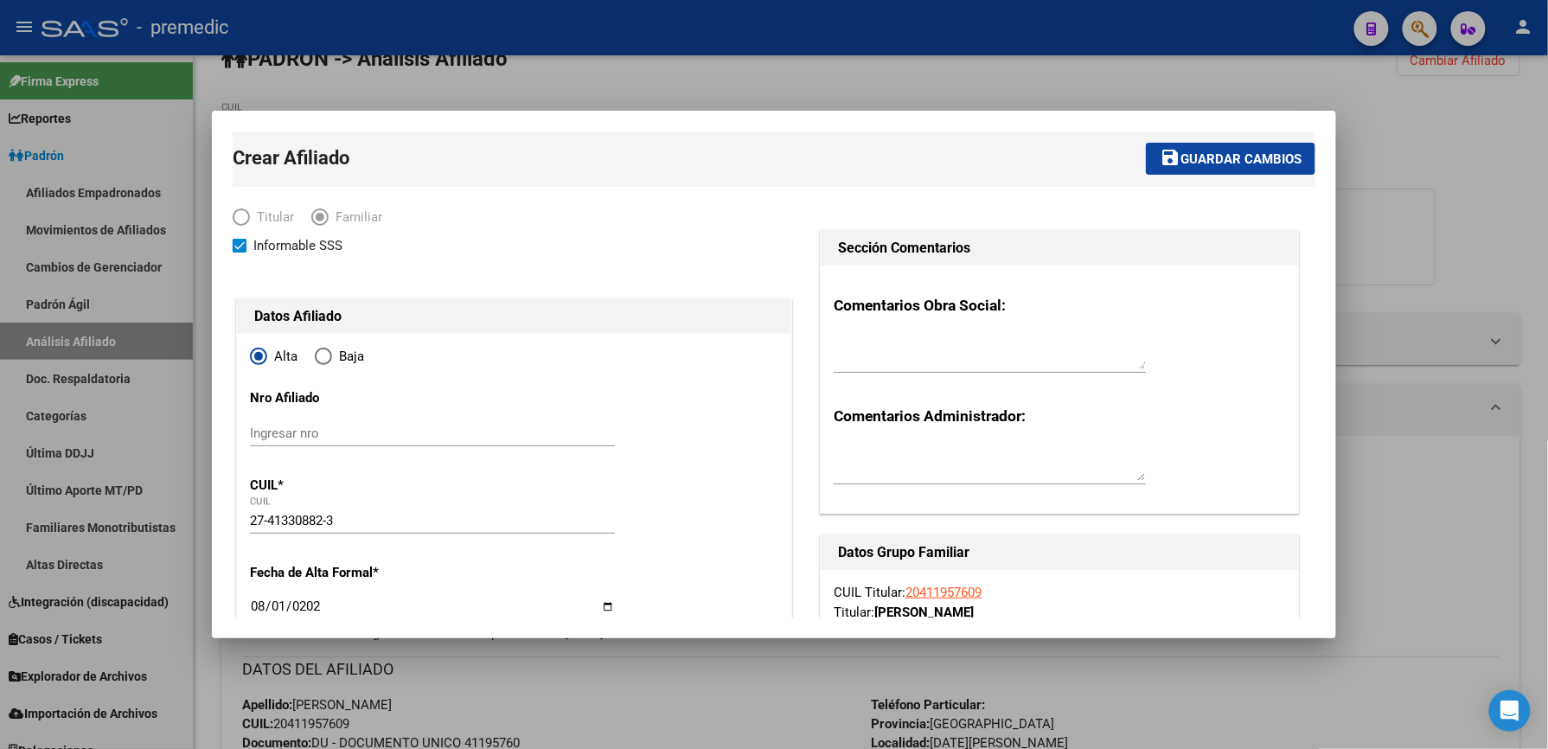
click at [1184, 177] on mat-toolbar-row "save Guardar cambios" at bounding box center [1012, 158] width 605 height 55
click at [1195, 163] on span "Guardar cambios" at bounding box center [1240, 159] width 121 height 16
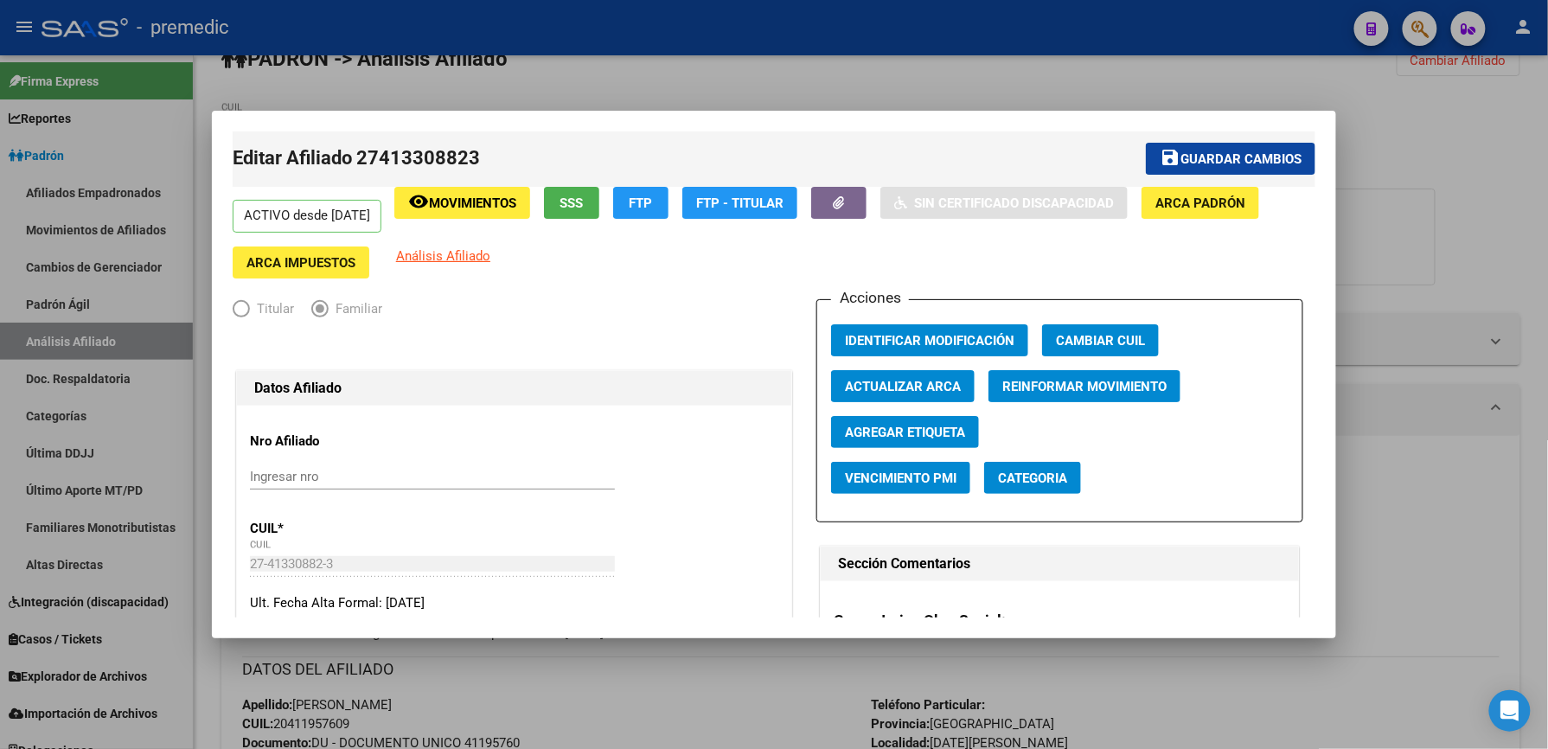
click at [682, 685] on div at bounding box center [774, 374] width 1548 height 749
